Goal: Task Accomplishment & Management: Use online tool/utility

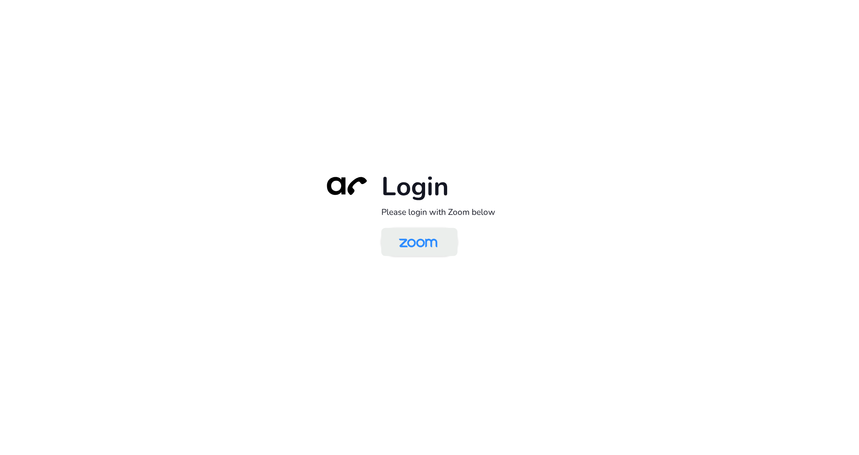
click at [416, 244] on img at bounding box center [417, 243] width 55 height 26
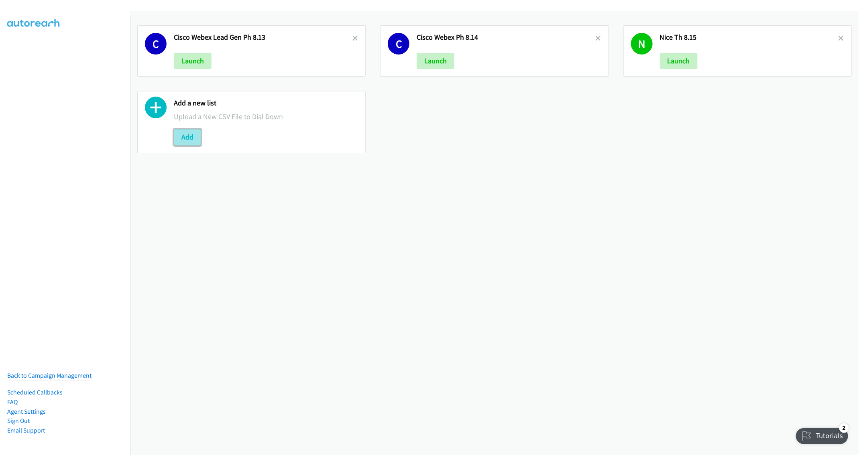
click at [187, 139] on button "Add" at bounding box center [187, 137] width 27 height 16
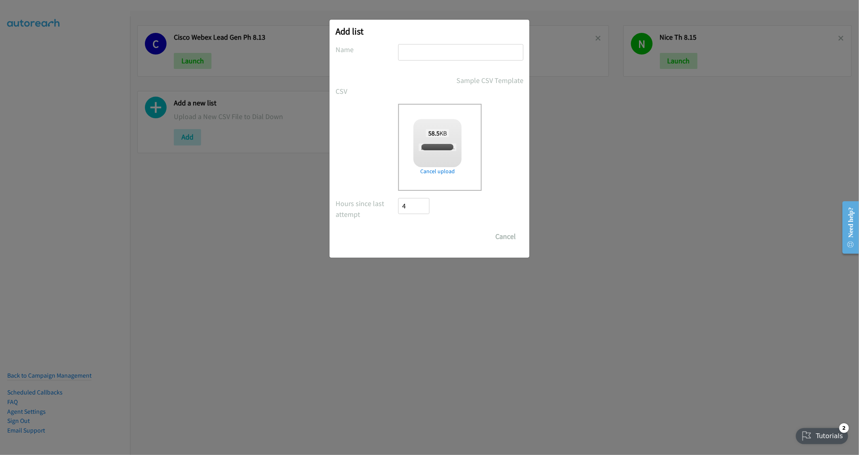
click at [424, 53] on input "text" at bounding box center [460, 52] width 125 height 16
type input "S"
checkbox input "true"
type input "Schnieder MM WS 8.18"
drag, startPoint x: 415, startPoint y: 53, endPoint x: 405, endPoint y: 73, distance: 22.3
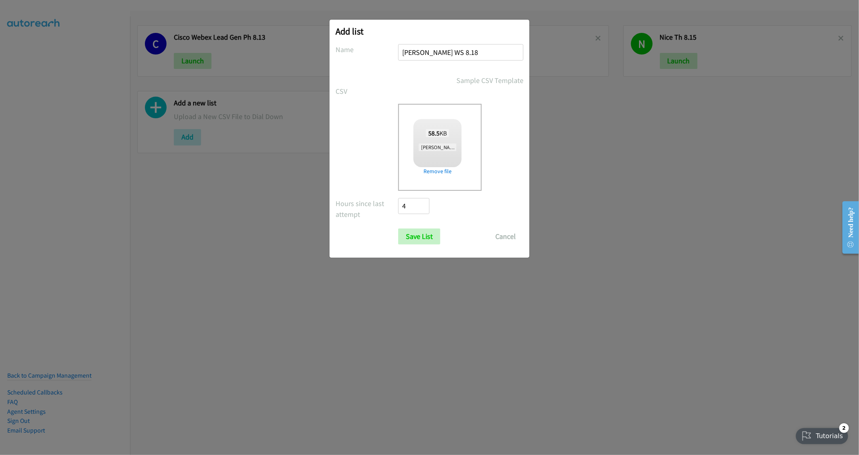
click at [405, 73] on form "No phone fields were returned for that Report or List View Please upload a csv …" at bounding box center [430, 144] width 188 height 201
click at [420, 241] on input "Save List" at bounding box center [419, 237] width 42 height 16
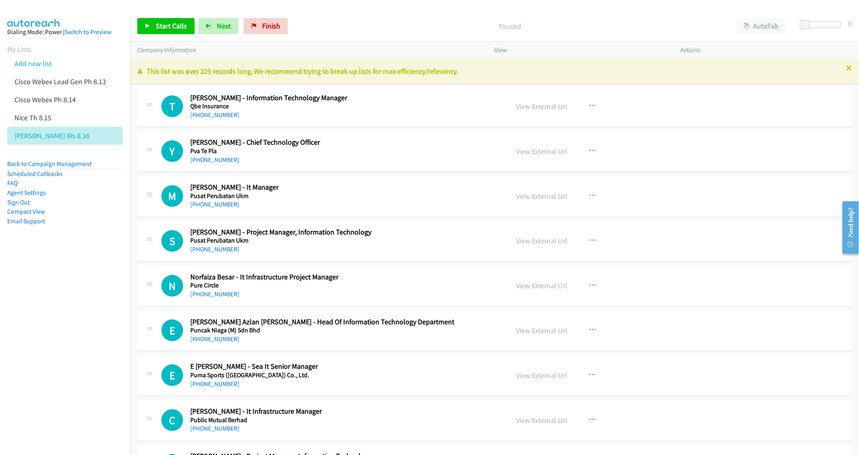
drag, startPoint x: 71, startPoint y: 330, endPoint x: 52, endPoint y: 303, distance: 33.1
click at [70, 330] on nav "Dialing Mode: Power | Switch to Preview My Lists Add new list Cisco Webex Lead …" at bounding box center [65, 243] width 130 height 455
click at [846, 70] on icon at bounding box center [849, 69] width 6 height 6
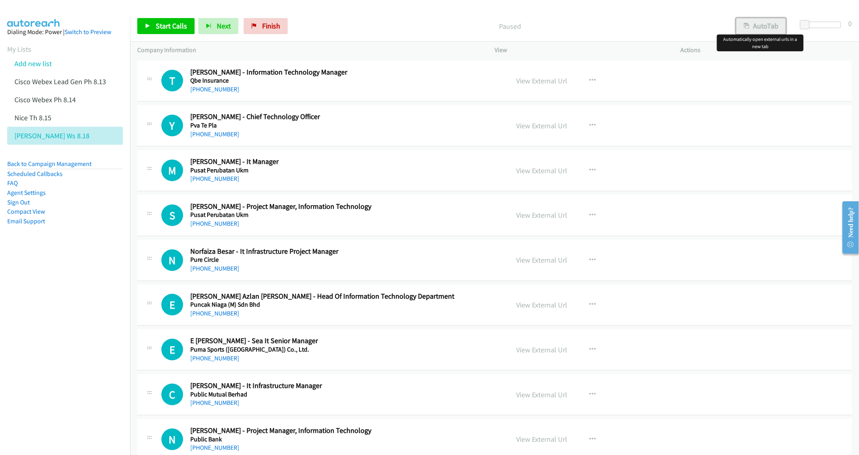
click at [768, 30] on button "AutoTab" at bounding box center [761, 26] width 50 height 16
